Goal: Transaction & Acquisition: Purchase product/service

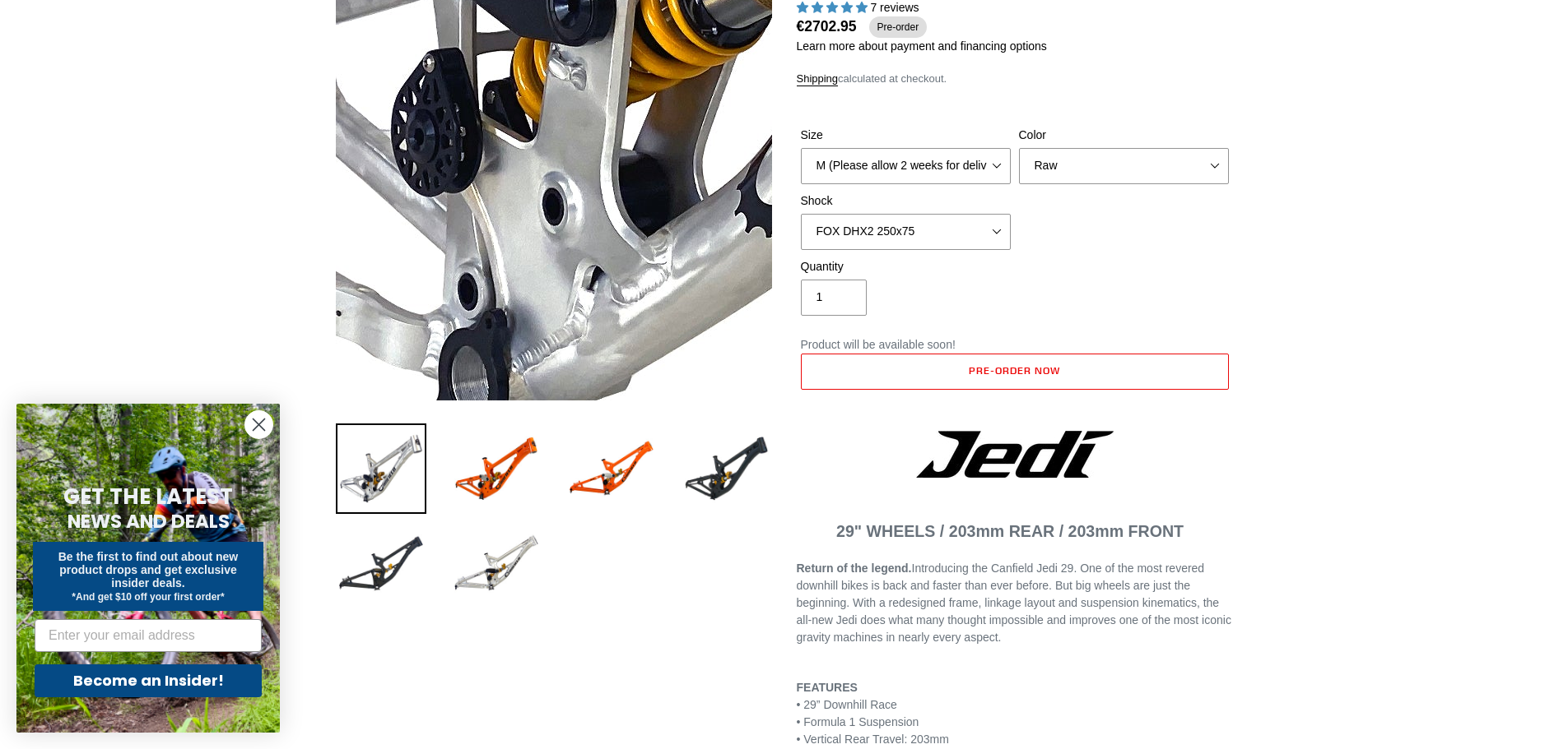
scroll to position [157, 0]
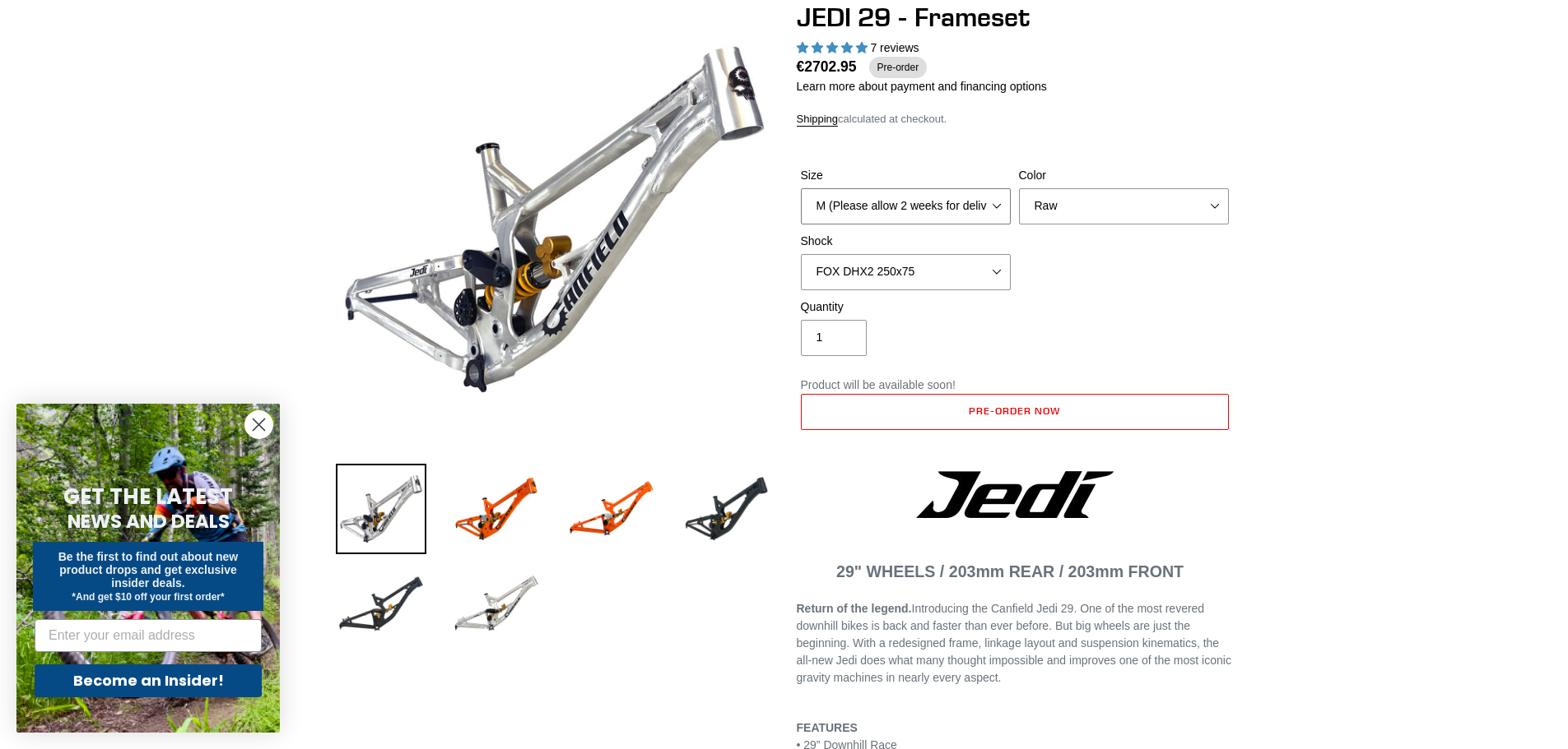
click at [995, 207] on select "M (Please allow 2 weeks for delivery) L (Please allow 2 weeks for delivery) XL" at bounding box center [906, 206] width 210 height 36
select select "L (Please allow 2 weeks for delivery)"
click at [801, 189] on select "M (Please allow 2 weeks for delivery) L (Please allow 2 weeks for delivery) XL" at bounding box center [906, 206] width 210 height 36
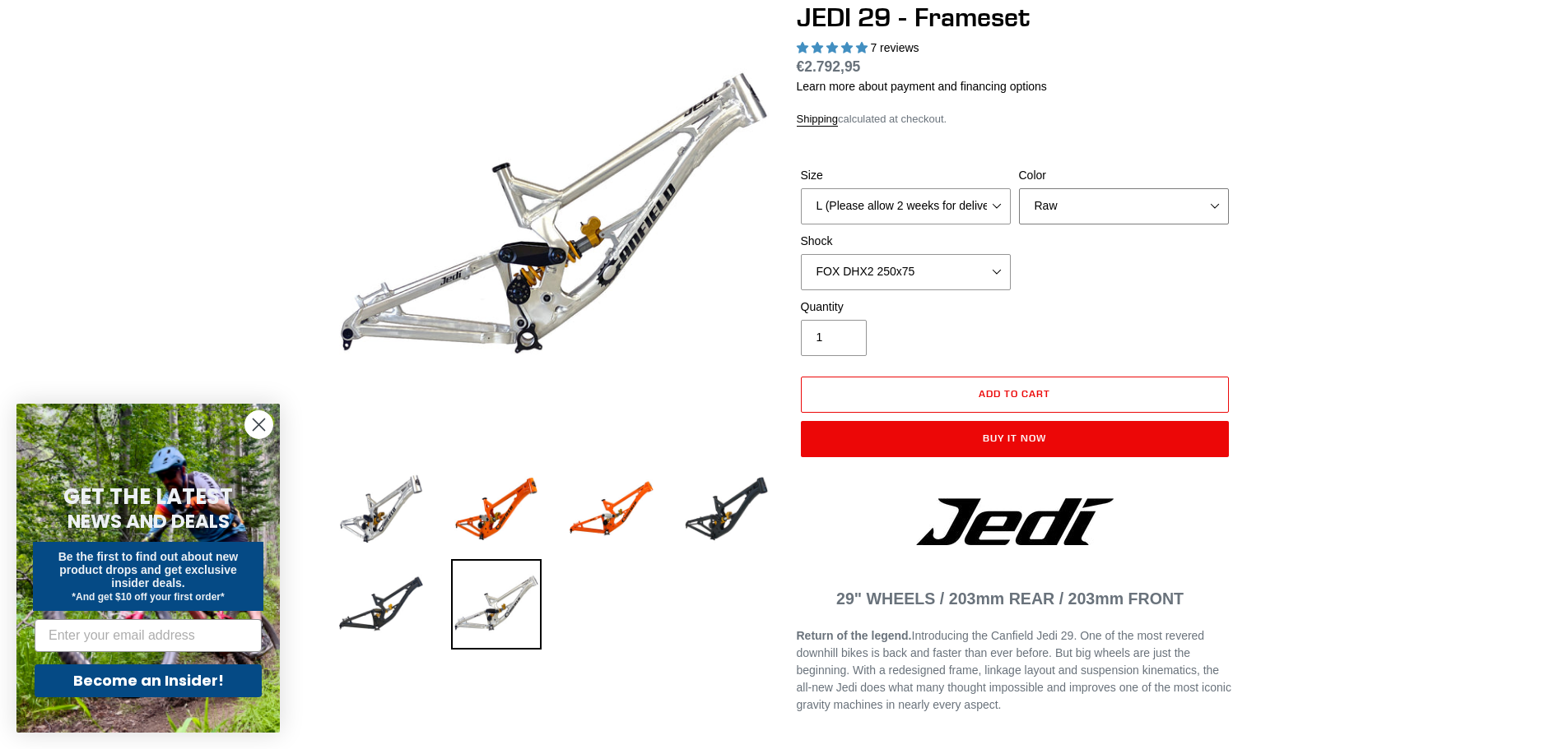
click at [1130, 210] on select "Orange Raw Stealth Black" at bounding box center [1124, 206] width 210 height 36
select select "Orange"
click at [1019, 189] on select "Orange Raw Stealth Black" at bounding box center [1124, 206] width 210 height 36
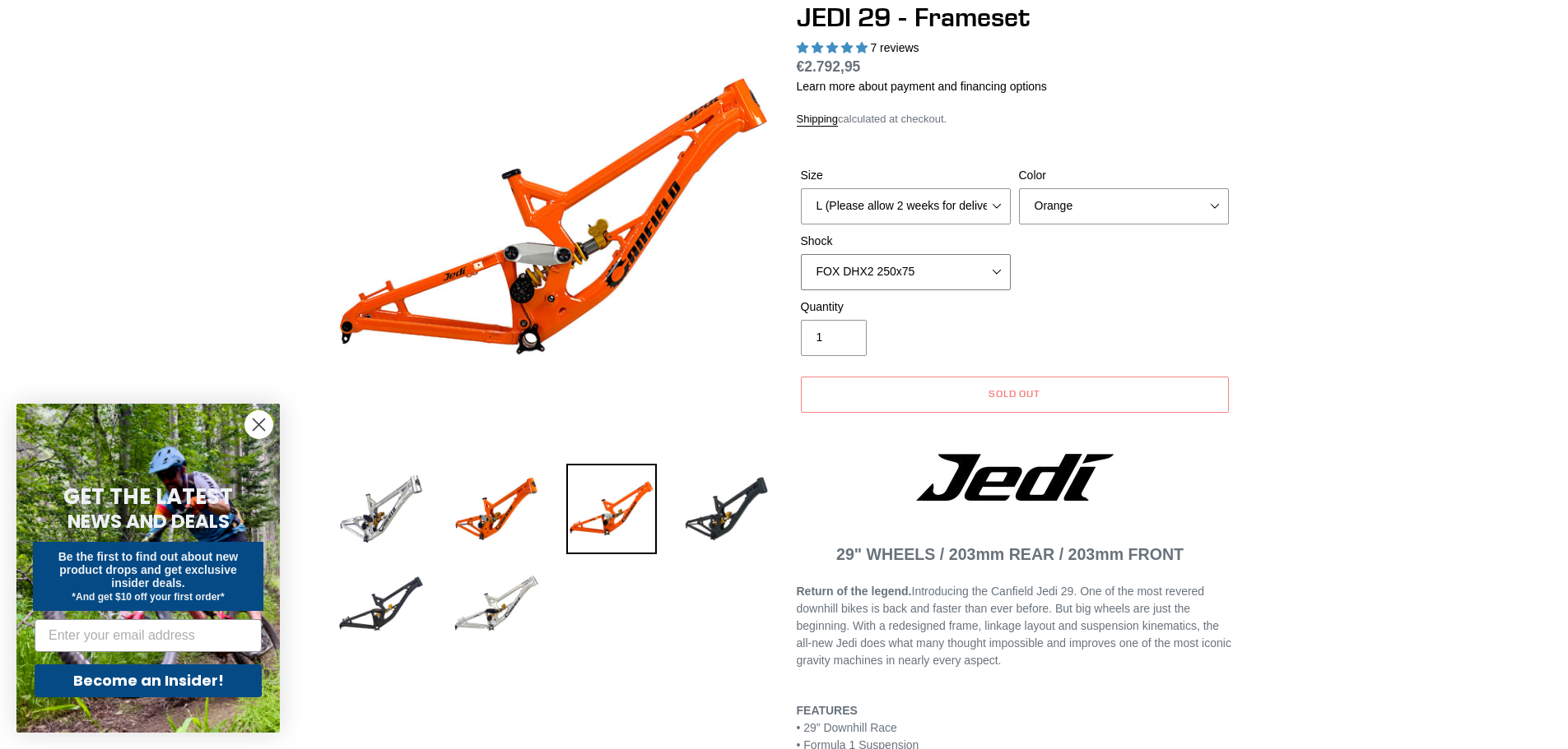
click at [985, 271] on select "No Shock FOX DHX2 250x75 RockShox Vivid Ultimate DH 250x75 EXT e-Storia LOX V3" at bounding box center [906, 271] width 210 height 36
click at [801, 254] on select "No Shock FOX DHX2 250x75 RockShox Vivid Ultimate DH 250x75 EXT e-Storia LOX V3" at bounding box center [906, 271] width 210 height 36
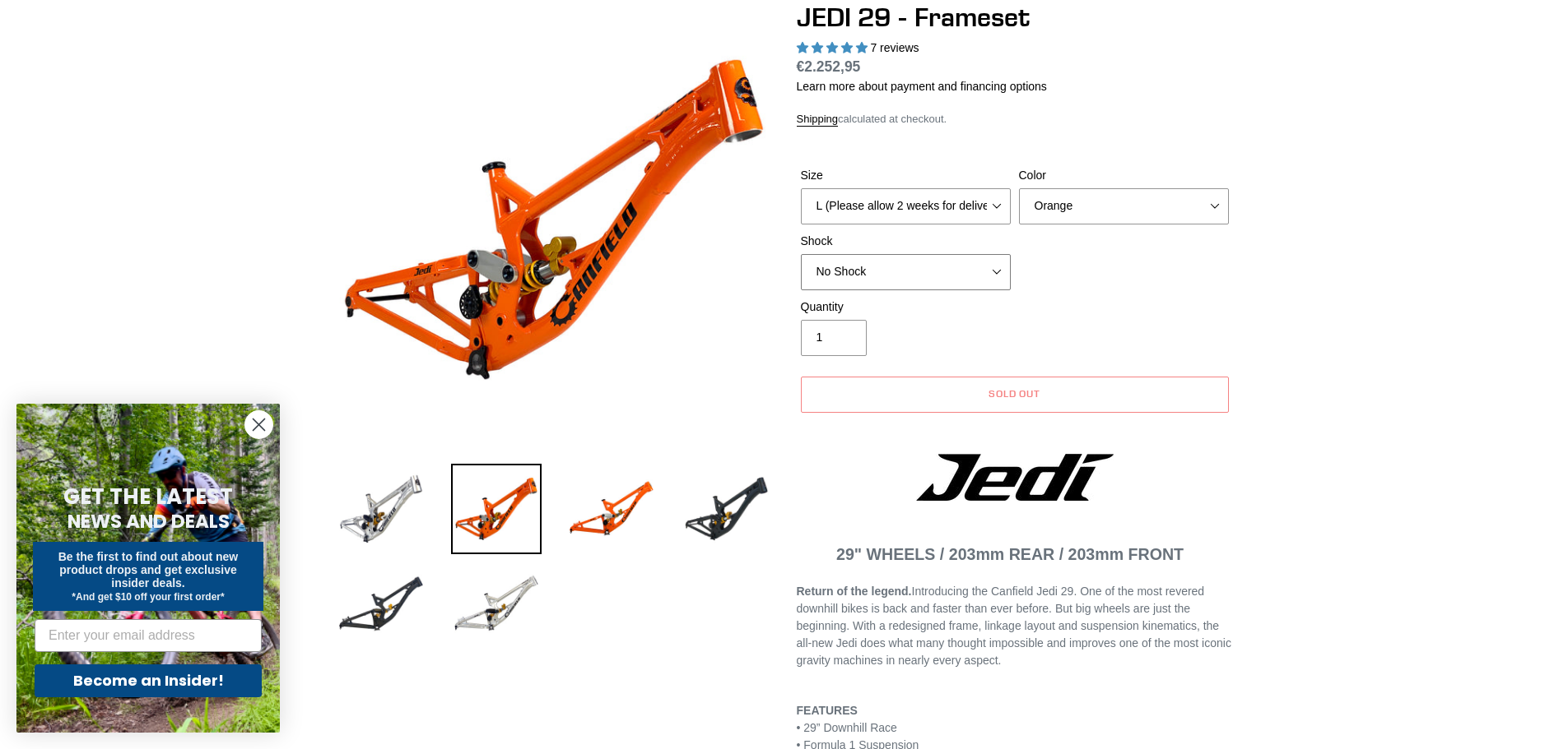
click at [1002, 261] on select "No Shock FOX DHX2 250x75 RockShox Vivid Ultimate DH 250x75 EXT e-Storia LOX V3" at bounding box center [906, 271] width 210 height 36
click at [801, 254] on select "No Shock FOX DHX2 250x75 RockShox Vivid Ultimate DH 250x75 EXT e-Storia LOX V3" at bounding box center [906, 271] width 210 height 36
click at [990, 263] on select "No Shock FOX DHX2 250x75 RockShox Vivid Ultimate DH 250x75 EXT e-Storia LOX V3" at bounding box center [906, 271] width 210 height 36
select select "EXT e-Storia LOX V3"
click at [801, 254] on select "No Shock FOX DHX2 250x75 RockShox Vivid Ultimate DH 250x75 EXT e-Storia LOX V3" at bounding box center [906, 271] width 210 height 36
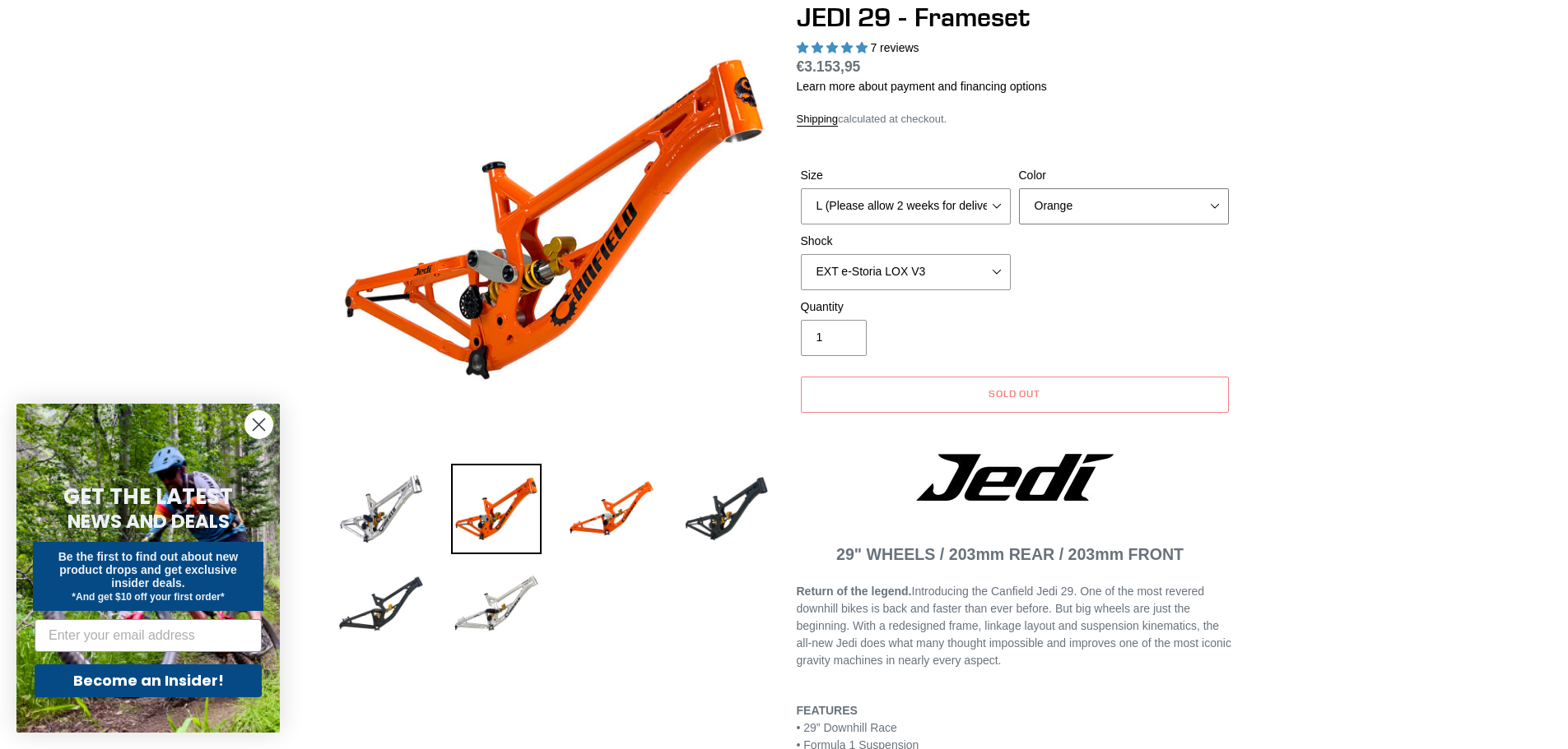
drag, startPoint x: 1182, startPoint y: 206, endPoint x: 1155, endPoint y: 210, distance: 27.3
click at [1182, 206] on select "Orange Raw Stealth Black" at bounding box center [1124, 206] width 210 height 36
select select "Raw"
click at [1019, 189] on select "Orange Raw Stealth Black" at bounding box center [1124, 206] width 210 height 36
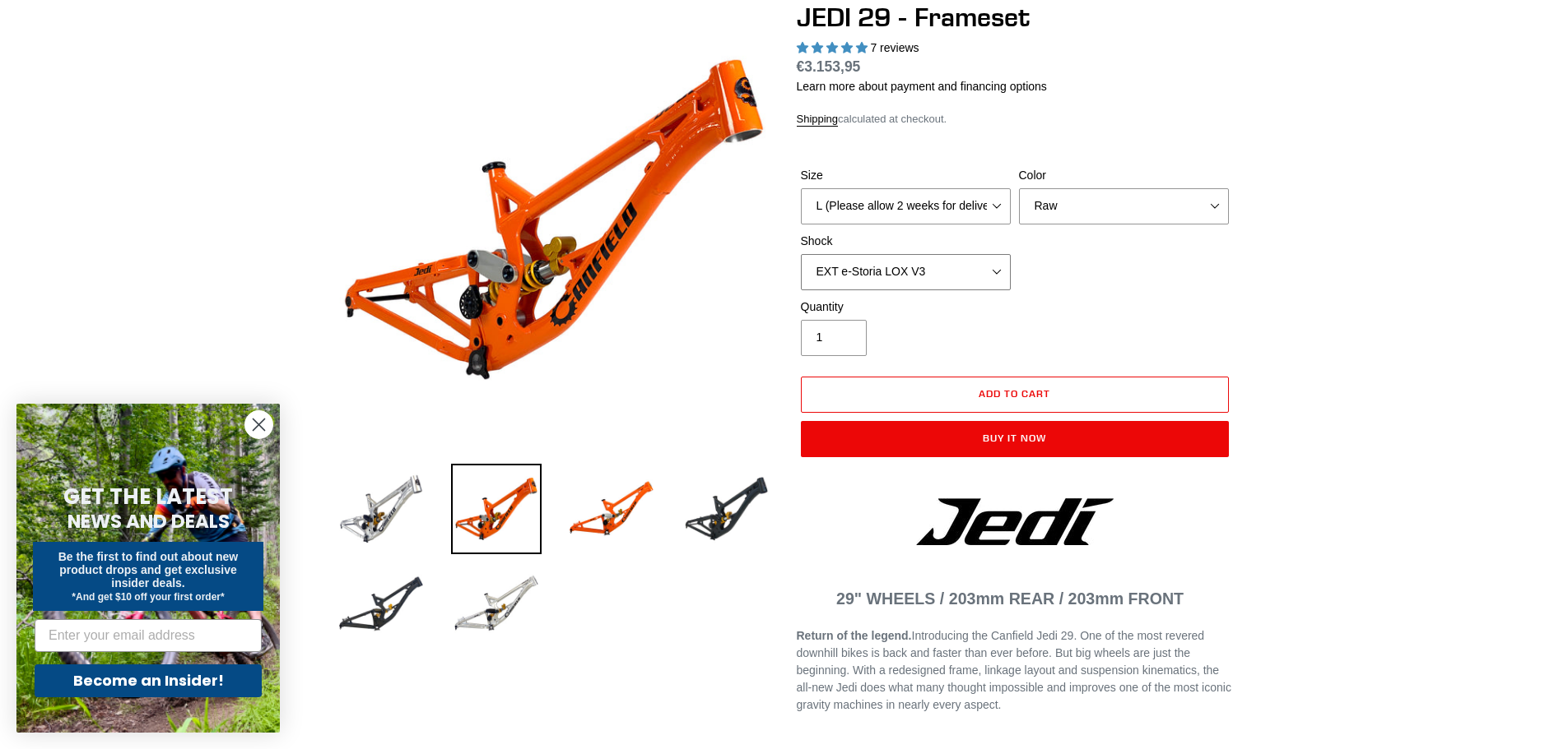
click at [987, 262] on select "No Shock FOX DHX2 250x75 RockShox Vivid Ultimate DH 250x75 EXT e-Storia LOX V3" at bounding box center [906, 271] width 210 height 36
click at [801, 254] on select "No Shock FOX DHX2 250x75 RockShox Vivid Ultimate DH 250x75 EXT e-Storia LOX V3" at bounding box center [906, 271] width 210 height 36
click at [997, 280] on select "No Shock FOX DHX2 250x75 RockShox Vivid Ultimate DH 250x75 EXT e-Storia LOX V3" at bounding box center [906, 271] width 210 height 36
click at [801, 254] on select "No Shock FOX DHX2 250x75 RockShox Vivid Ultimate DH 250x75 EXT e-Storia LOX V3" at bounding box center [906, 271] width 210 height 36
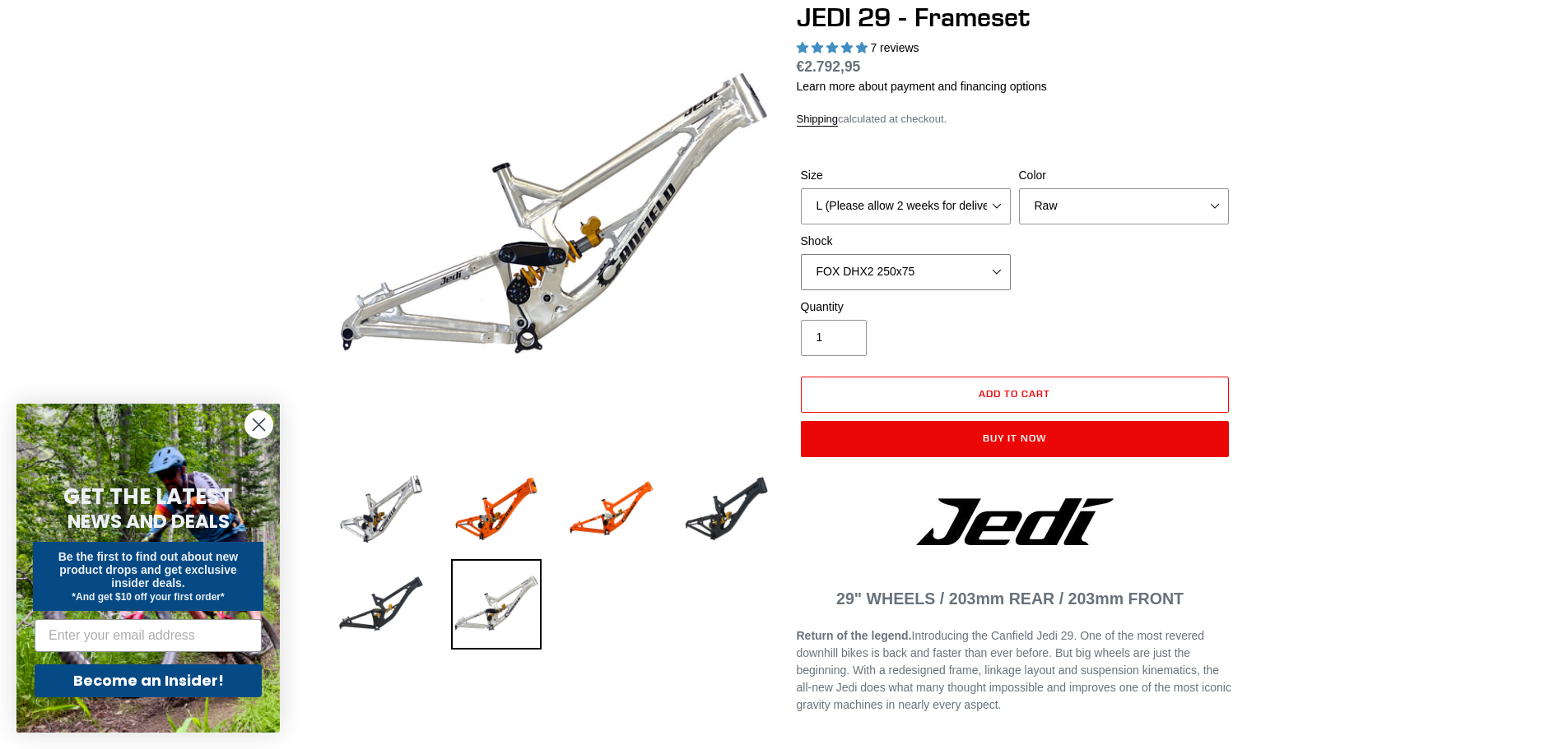
click at [999, 263] on select "No Shock FOX DHX2 250x75 RockShox Vivid Ultimate DH 250x75 EXT e-Storia LOX V3" at bounding box center [906, 271] width 210 height 36
select select "No Shock"
click at [801, 254] on select "No Shock FOX DHX2 250x75 RockShox Vivid Ultimate DH 250x75 EXT e-Storia LOX V3" at bounding box center [906, 271] width 210 height 36
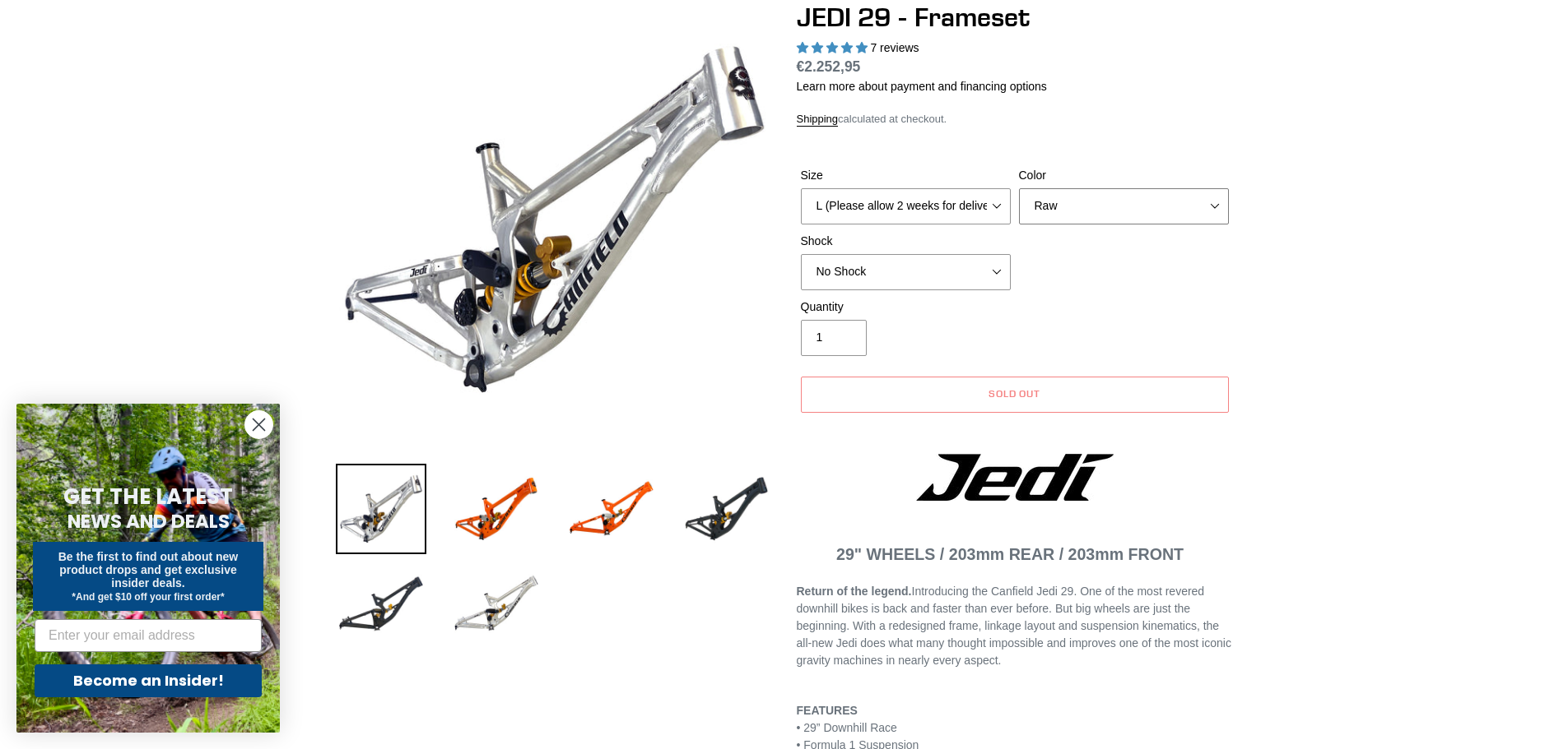
click at [1186, 210] on select "Orange Raw Stealth Black" at bounding box center [1124, 206] width 210 height 36
select select "Stealth Black"
click at [1019, 189] on select "Orange Raw Stealth Black" at bounding box center [1124, 206] width 210 height 36
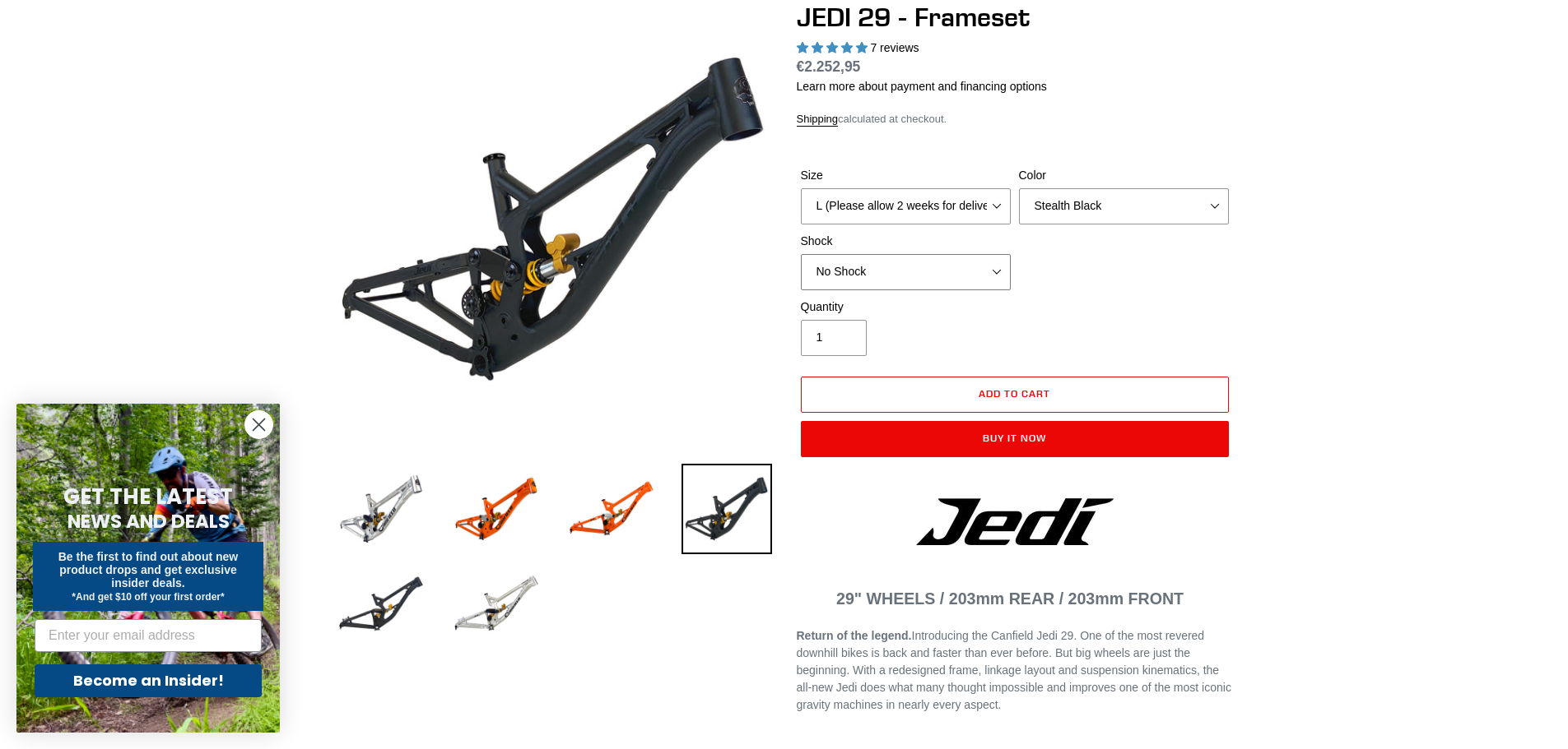
click at [997, 272] on select "No Shock FOX DHX2 250x75 RockShox Vivid Ultimate DH 250x75 EXT e-Storia LOX V3" at bounding box center [906, 271] width 210 height 36
click at [801, 254] on select "No Shock FOX DHX2 250x75 RockShox Vivid Ultimate DH 250x75 EXT e-Storia LOX V3" at bounding box center [906, 271] width 210 height 36
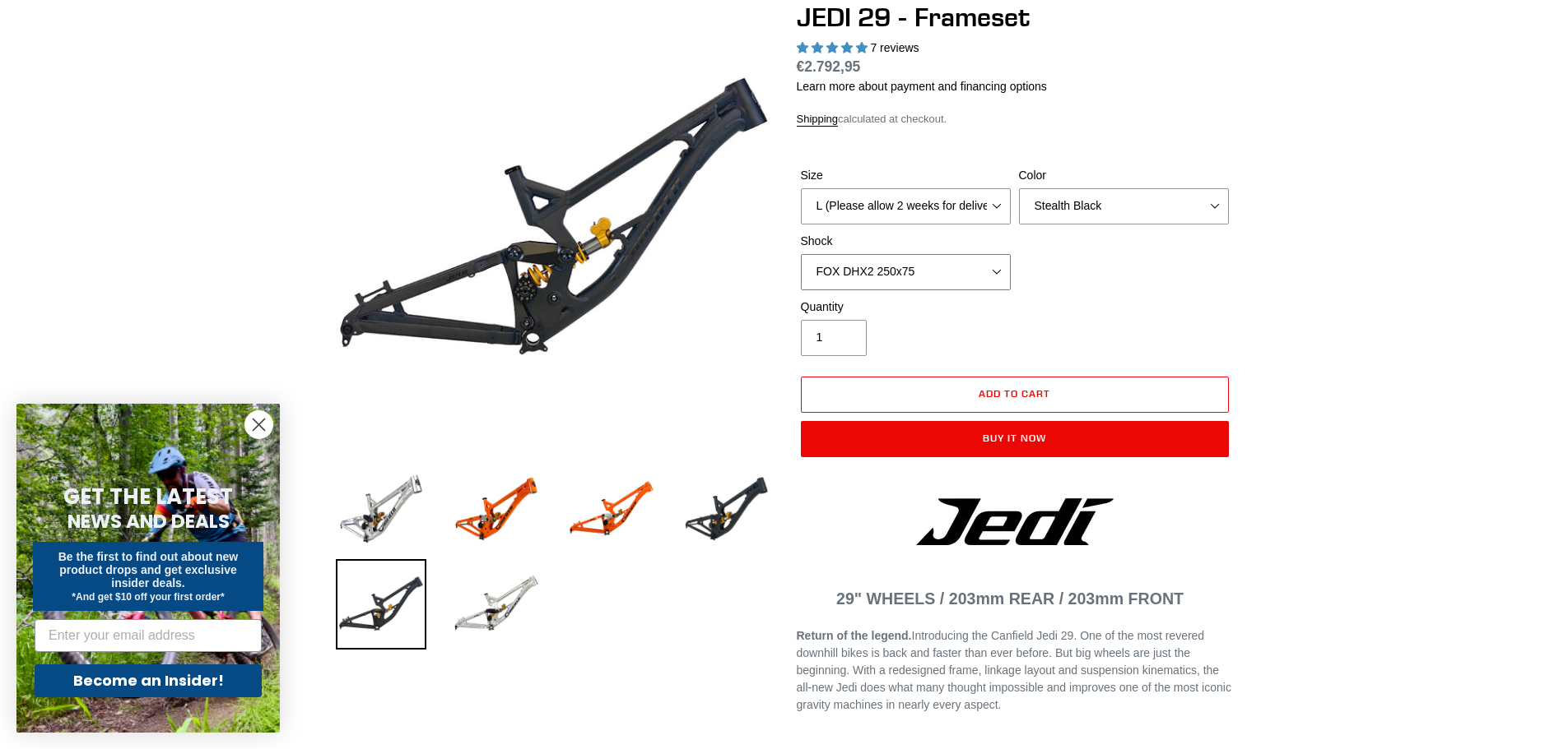
click at [1002, 273] on select "No Shock FOX DHX2 250x75 RockShox Vivid Ultimate DH 250x75 EXT e-Storia LOX V3" at bounding box center [906, 271] width 210 height 36
click at [801, 254] on select "No Shock FOX DHX2 250x75 RockShox Vivid Ultimate DH 250x75 EXT e-Storia LOX V3" at bounding box center [906, 271] width 210 height 36
click at [998, 256] on select "No Shock FOX DHX2 250x75 RockShox Vivid Ultimate DH 250x75 EXT e-Storia LOX V3" at bounding box center [906, 271] width 210 height 36
select select "EXT e-Storia LOX V3"
click at [801, 254] on select "No Shock FOX DHX2 250x75 RockShox Vivid Ultimate DH 250x75 EXT e-Storia LOX V3" at bounding box center [906, 271] width 210 height 36
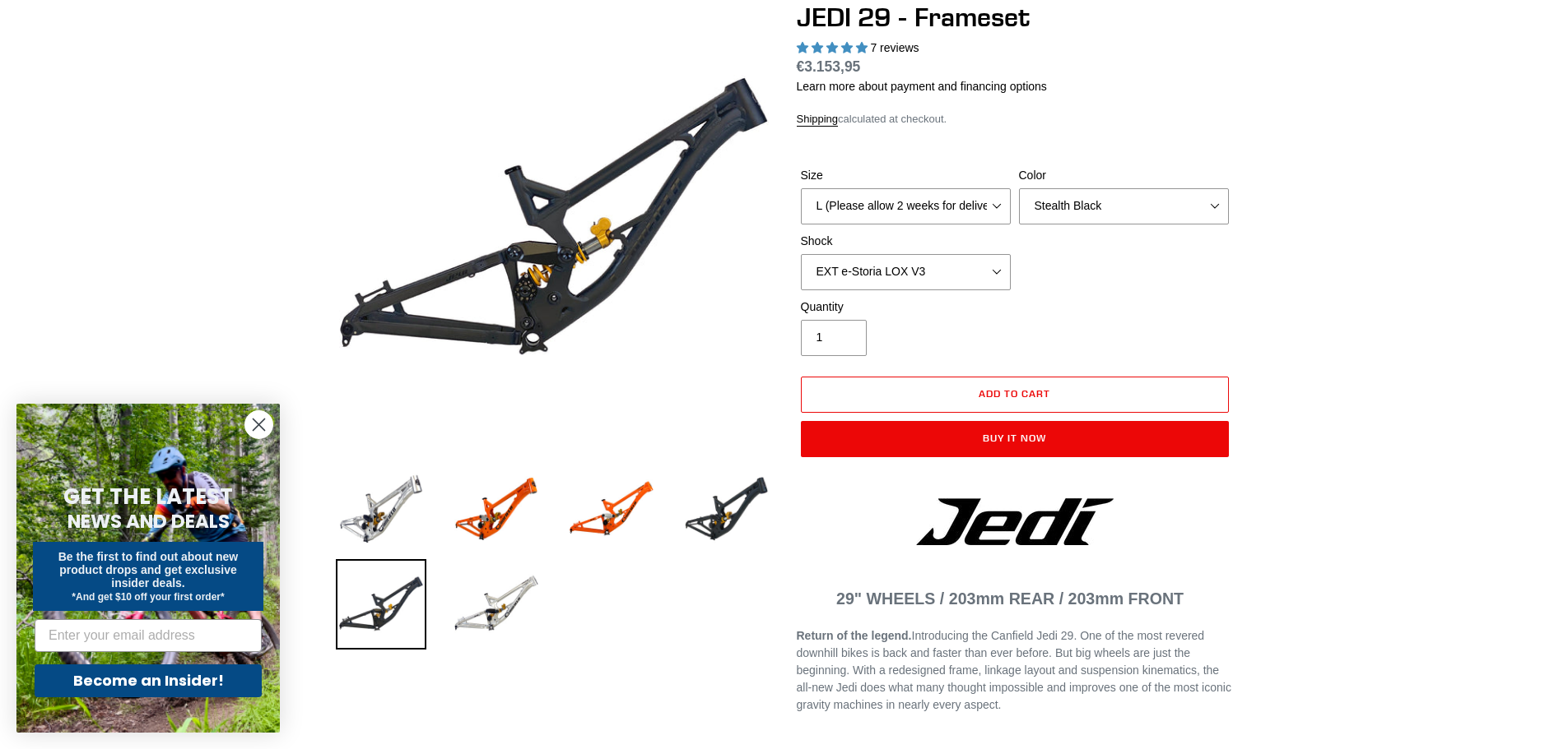
click at [1072, 305] on div "Quantity 1" at bounding box center [1015, 331] width 436 height 66
